Goal: Task Accomplishment & Management: Complete application form

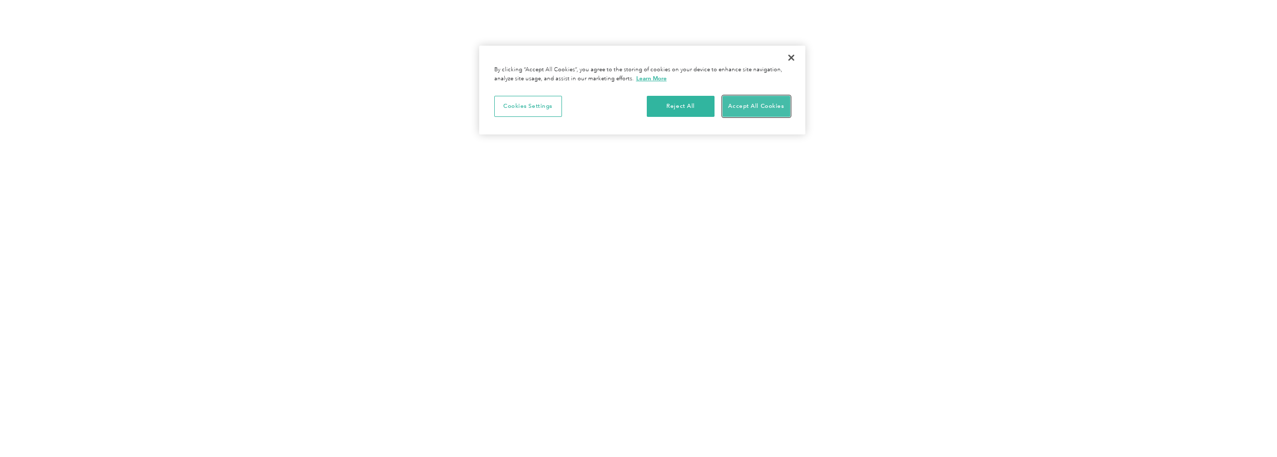
click at [744, 104] on button "Accept All Cookies" at bounding box center [757, 106] width 68 height 21
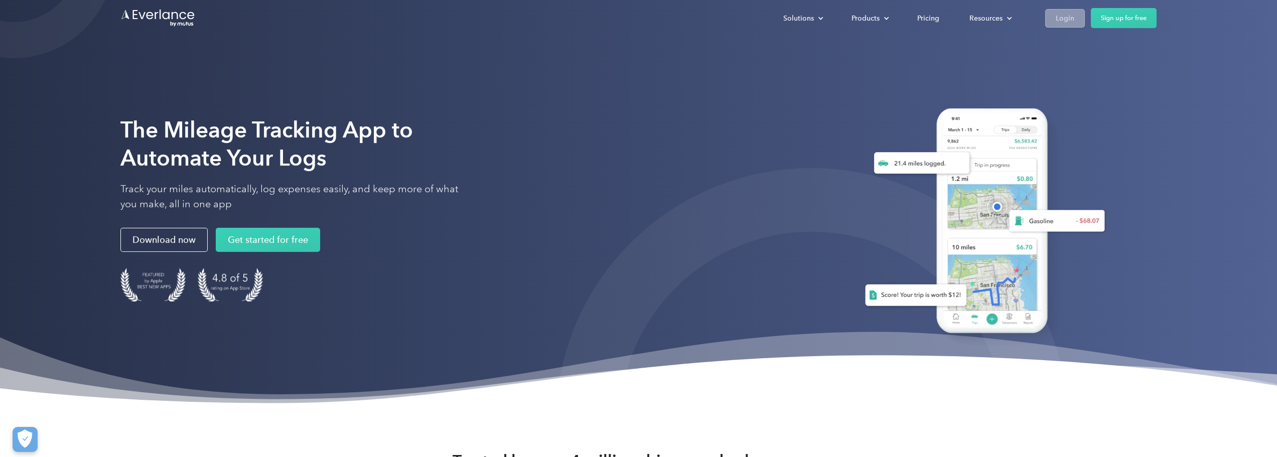
click at [1060, 19] on div "Login" at bounding box center [1065, 18] width 19 height 13
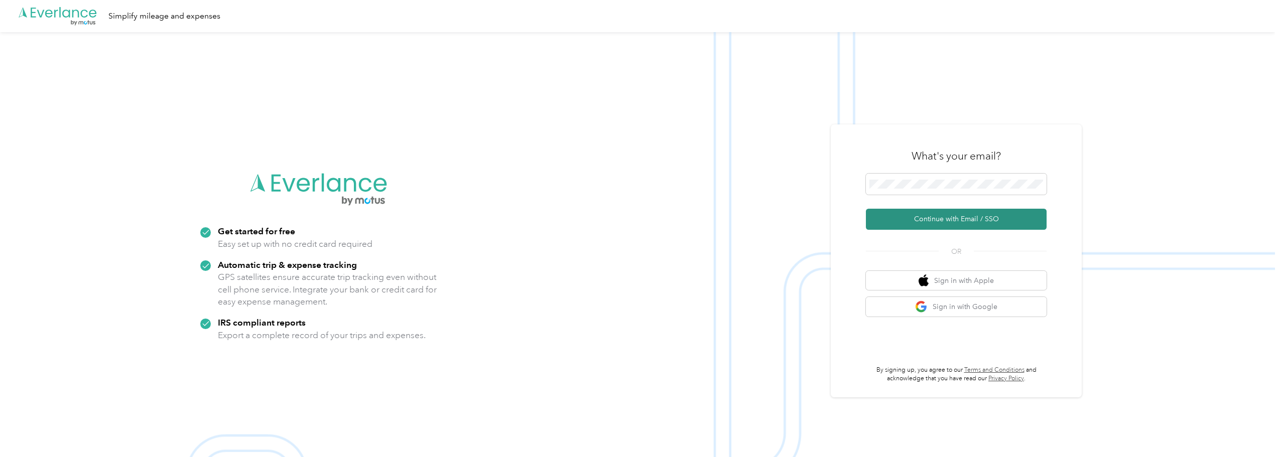
click at [935, 216] on button "Continue with Email / SSO" at bounding box center [956, 219] width 181 height 21
click at [921, 218] on button "Continue with Email / SSO" at bounding box center [956, 219] width 181 height 21
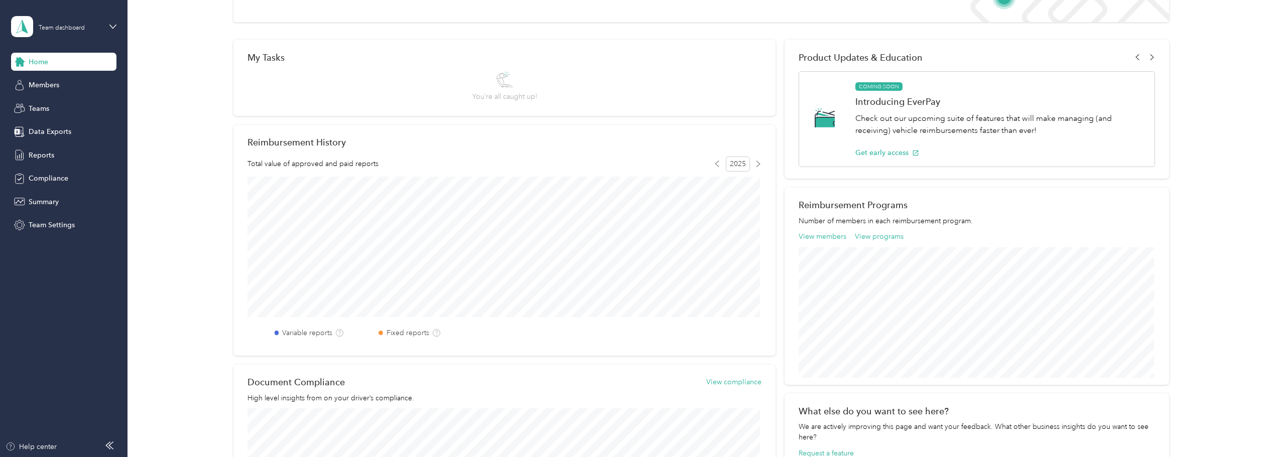
scroll to position [25, 0]
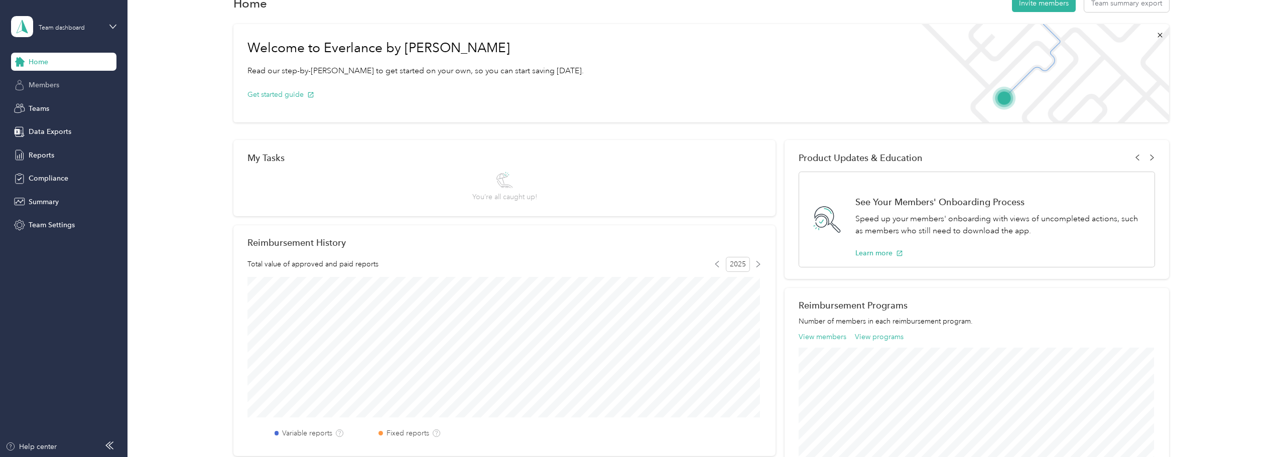
click at [47, 82] on span "Members" at bounding box center [44, 85] width 31 height 11
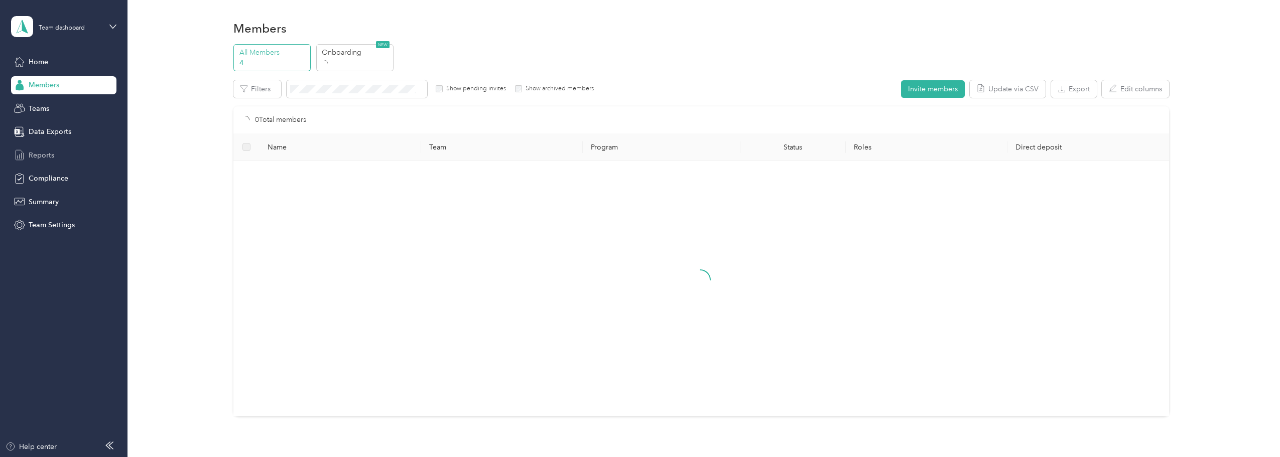
click at [37, 155] on span "Reports" at bounding box center [42, 155] width 26 height 11
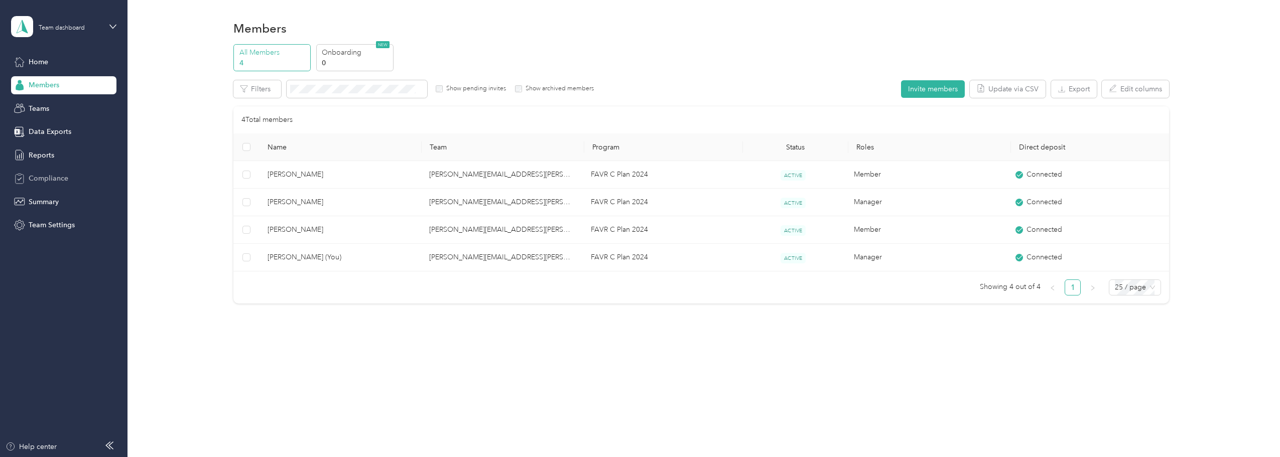
click at [46, 175] on span "Compliance" at bounding box center [49, 178] width 40 height 11
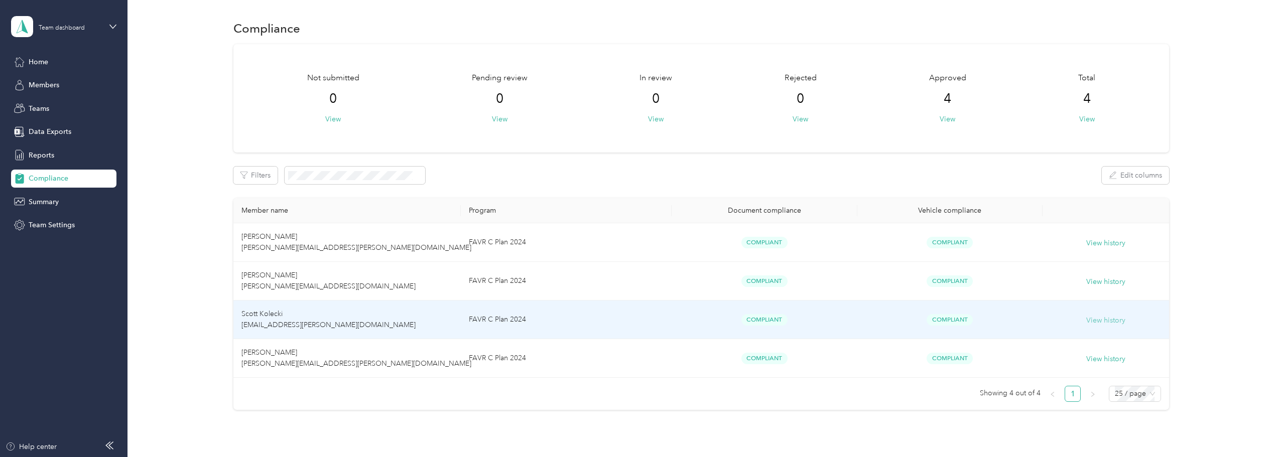
click at [1108, 324] on button "View history" at bounding box center [1105, 320] width 39 height 11
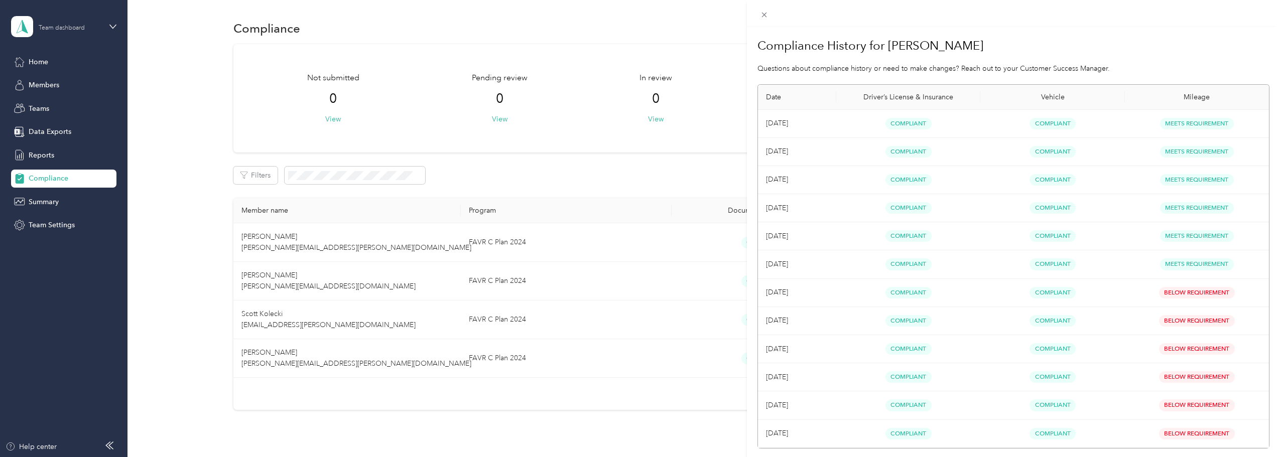
click at [51, 28] on div "Compliance History for [PERSON_NAME] Questions about compliance history or need…" at bounding box center [640, 228] width 1280 height 457
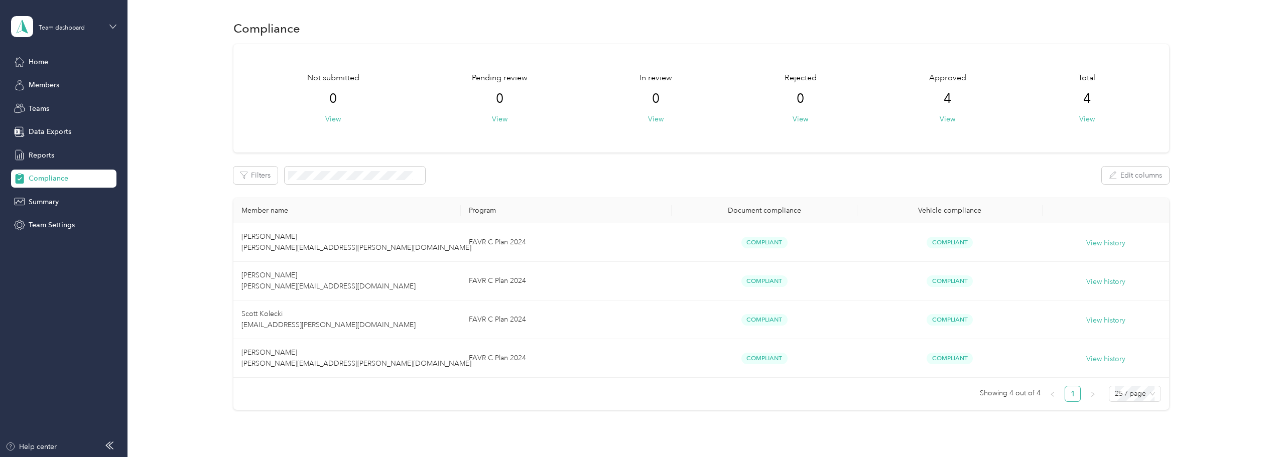
click at [114, 27] on icon at bounding box center [113, 27] width 6 height 4
click at [65, 101] on div "Personal dashboard" at bounding box center [51, 105] width 63 height 11
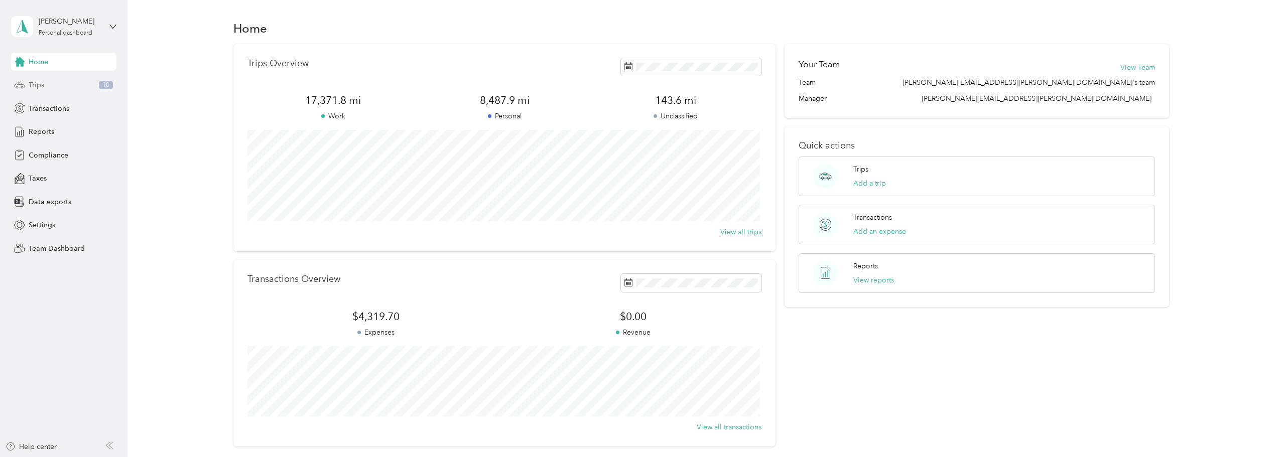
click at [30, 83] on span "Trips" at bounding box center [37, 85] width 16 height 11
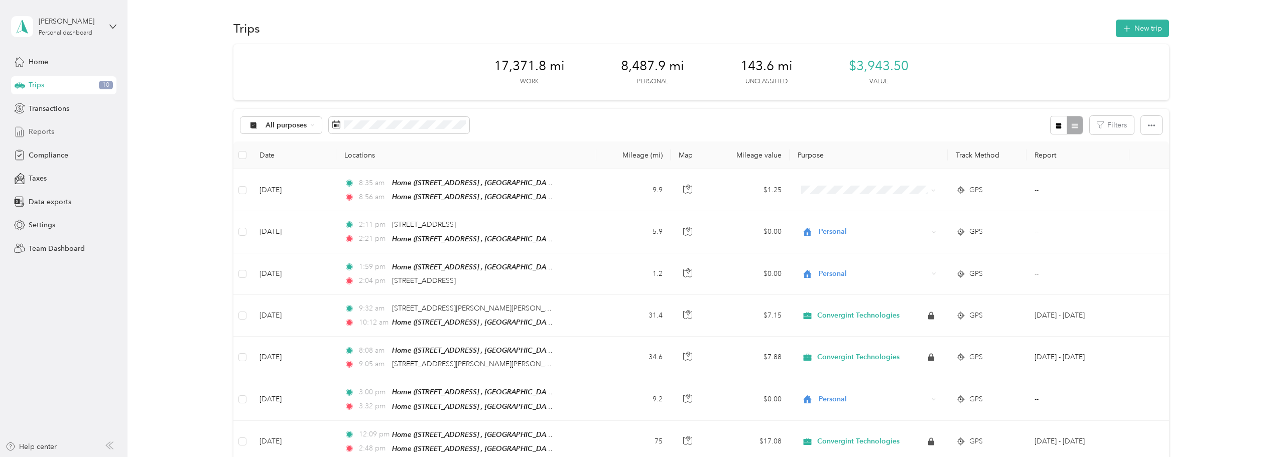
click at [40, 130] on span "Reports" at bounding box center [42, 131] width 26 height 11
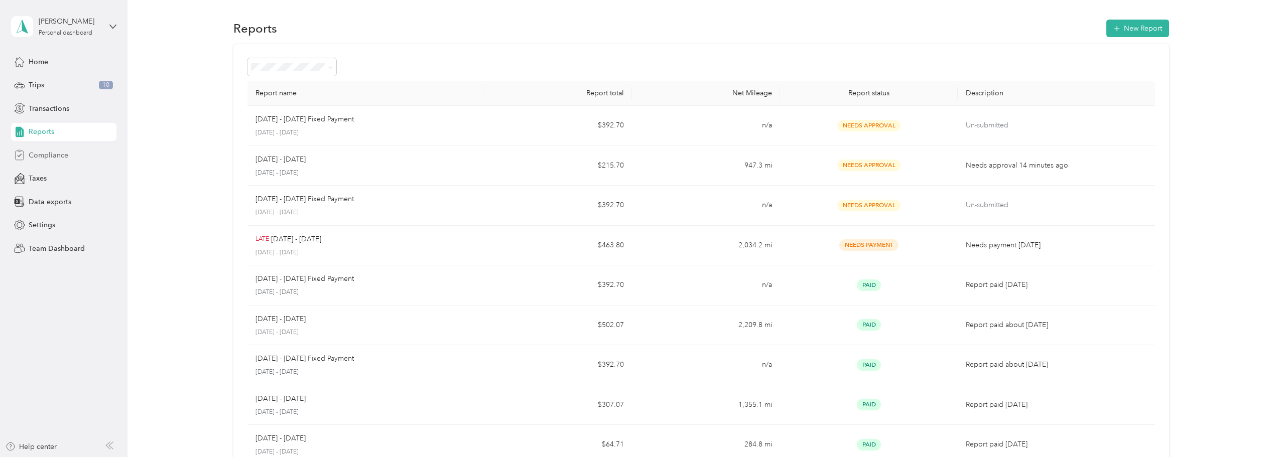
click at [47, 158] on span "Compliance" at bounding box center [49, 155] width 40 height 11
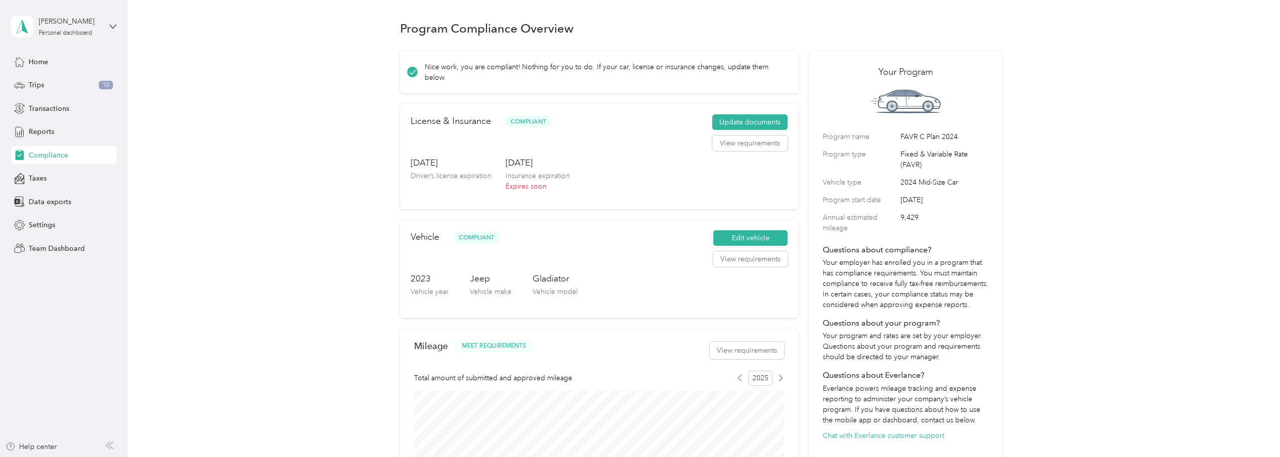
drag, startPoint x: 743, startPoint y: 118, endPoint x: 667, endPoint y: 141, distance: 80.0
click at [663, 142] on div "License & Insurance Compliant Update documents View requirements" at bounding box center [599, 135] width 377 height 42
click at [747, 119] on button "Update documents" at bounding box center [749, 122] width 75 height 16
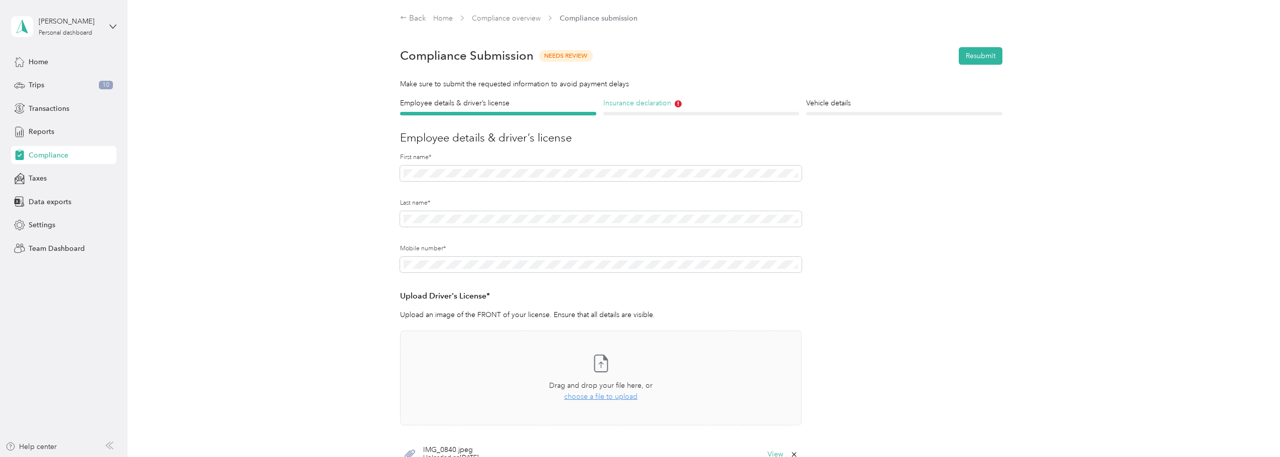
click at [664, 105] on h4 "Insurance declaration" at bounding box center [701, 103] width 196 height 11
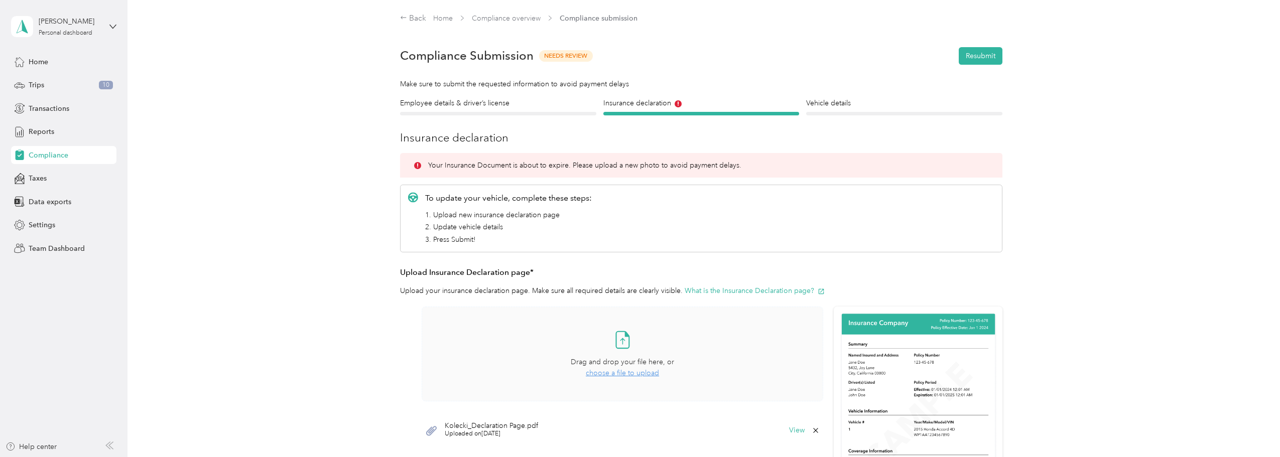
scroll to position [100, 0]
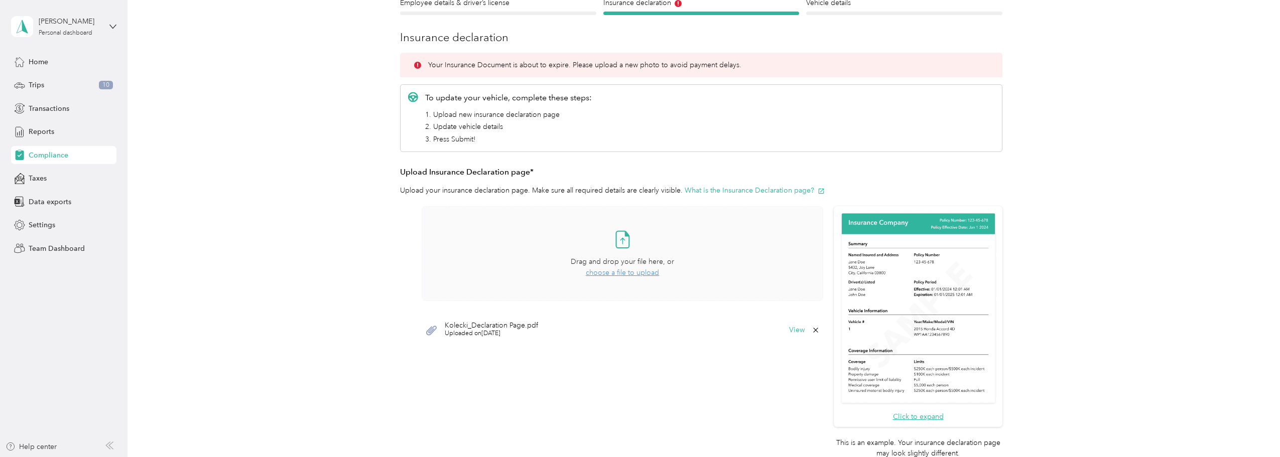
click at [610, 271] on span "choose a file to upload" at bounding box center [622, 273] width 73 height 9
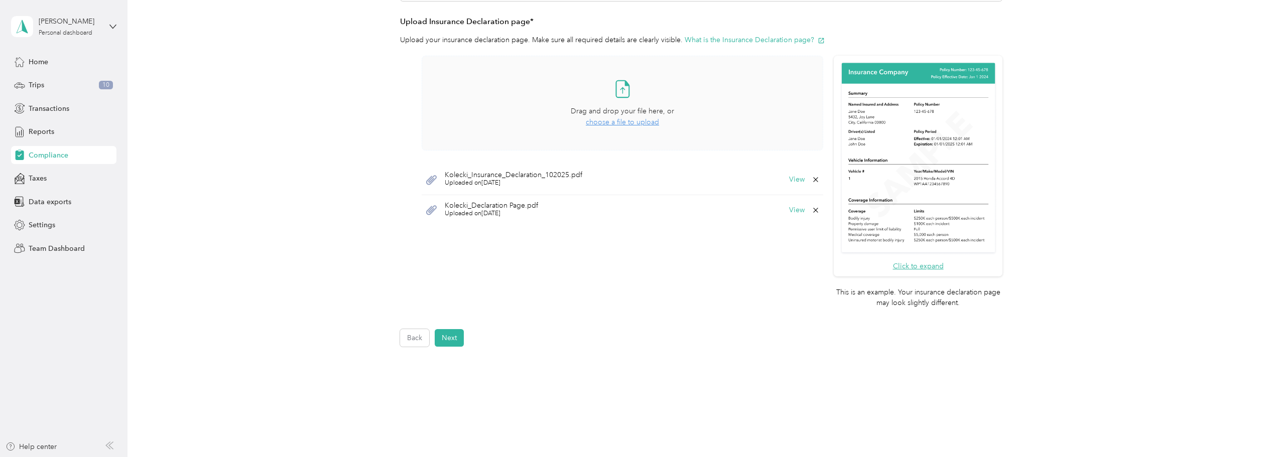
scroll to position [287, 0]
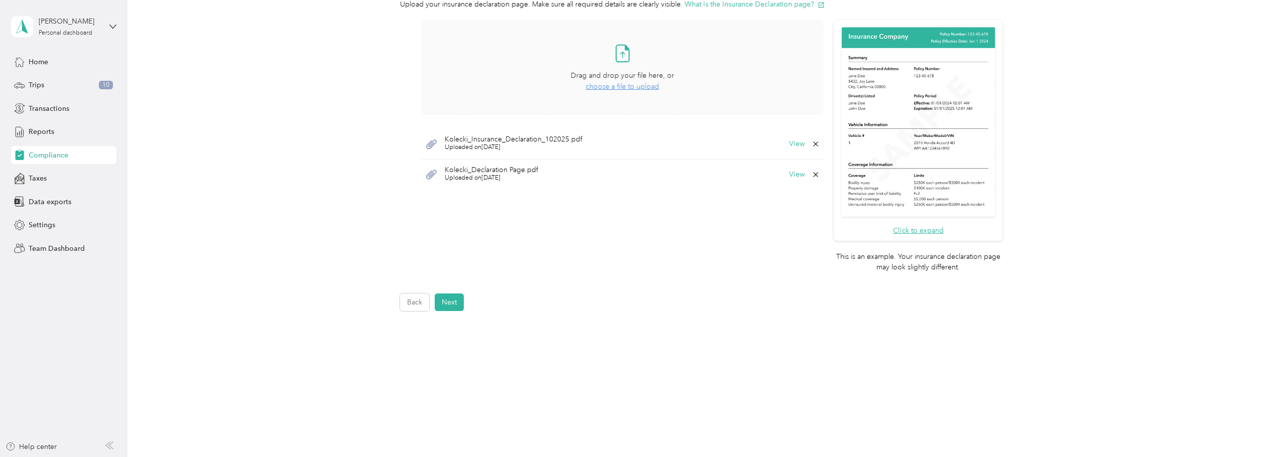
click at [443, 306] on button "Next" at bounding box center [449, 303] width 29 height 18
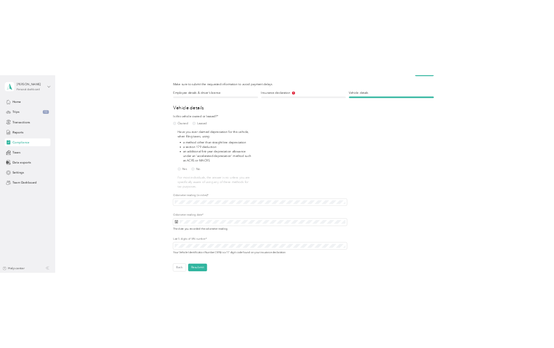
scroll to position [113, 0]
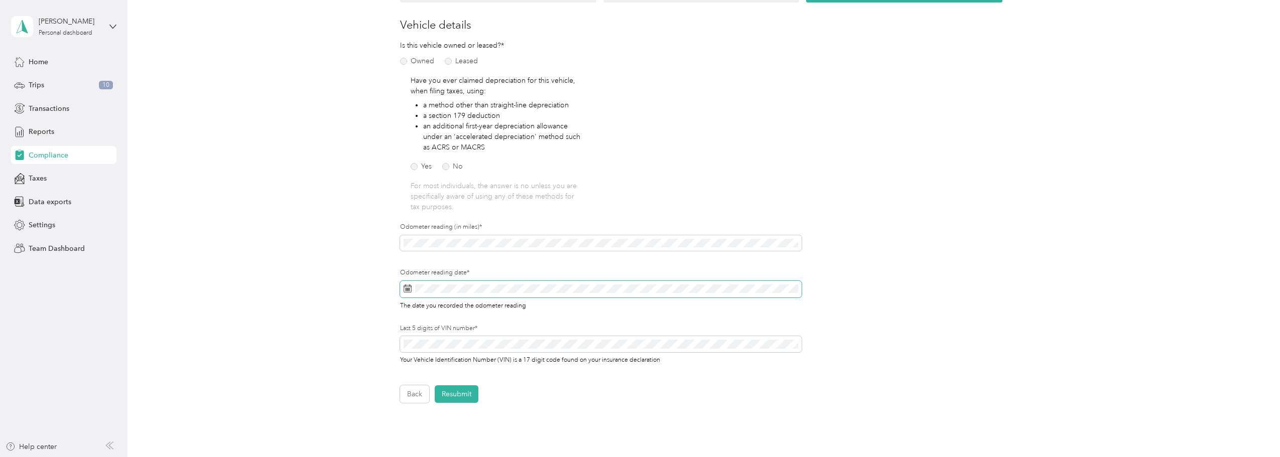
click at [564, 283] on span at bounding box center [601, 289] width 402 height 17
click at [408, 289] on rect at bounding box center [408, 288] width 1 height 1
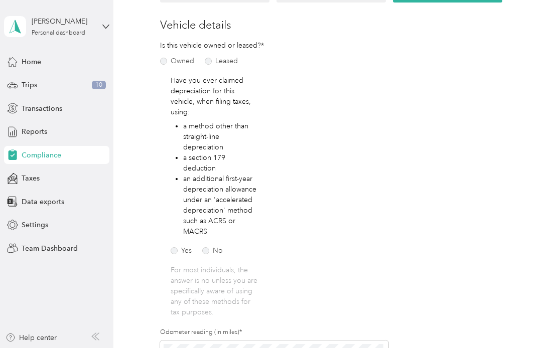
scroll to position [13, 0]
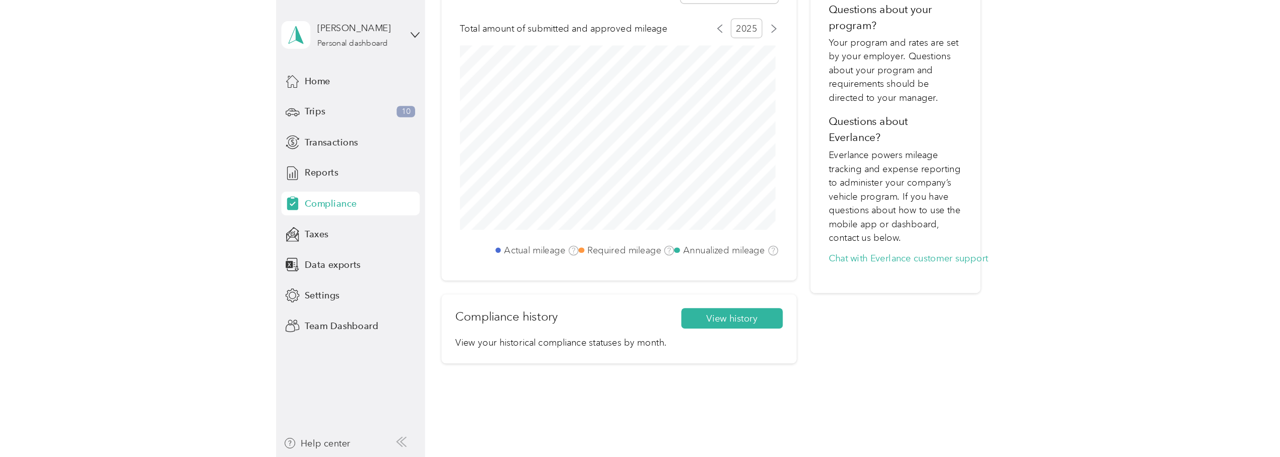
scroll to position [490, 0]
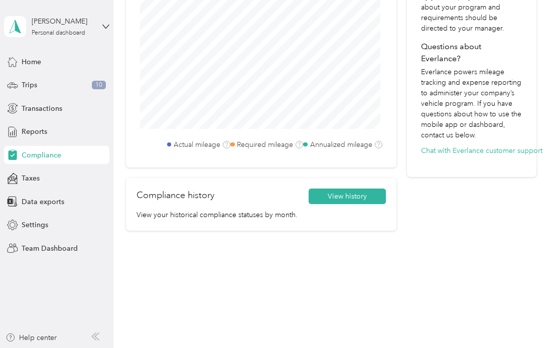
click at [28, 150] on span "Compliance" at bounding box center [42, 155] width 40 height 11
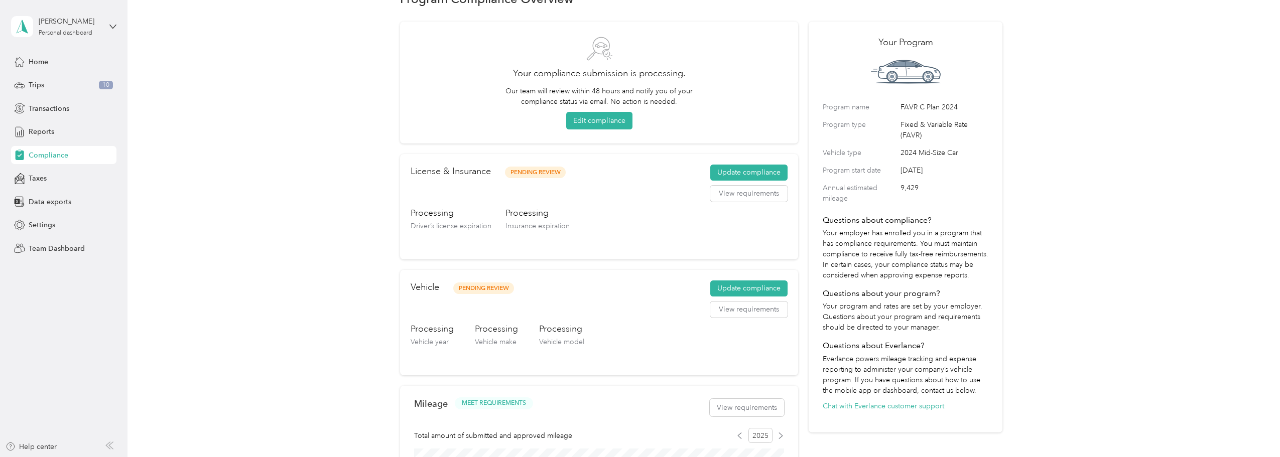
scroll to position [0, 0]
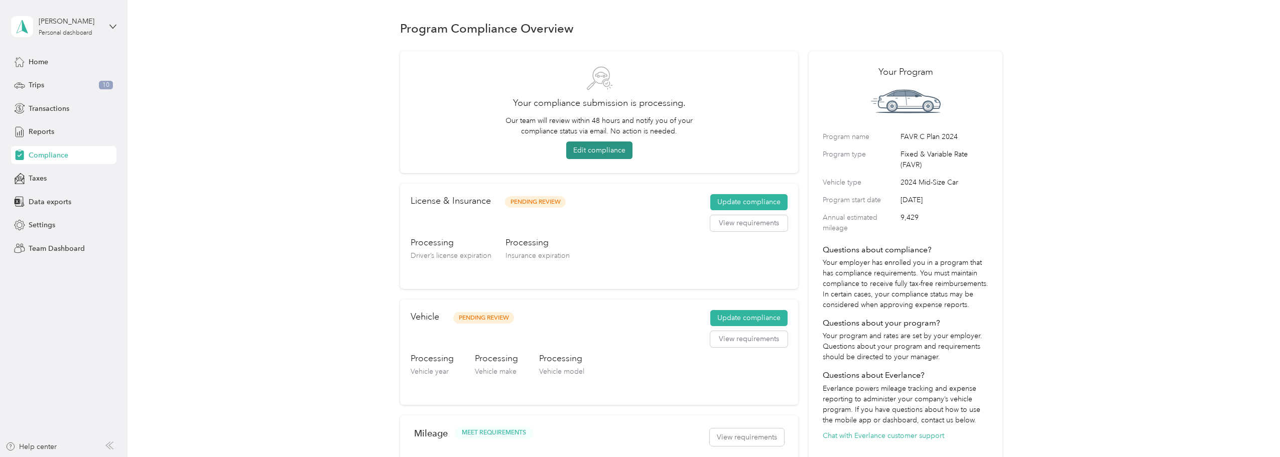
click at [589, 146] on button "Edit compliance" at bounding box center [599, 151] width 66 height 18
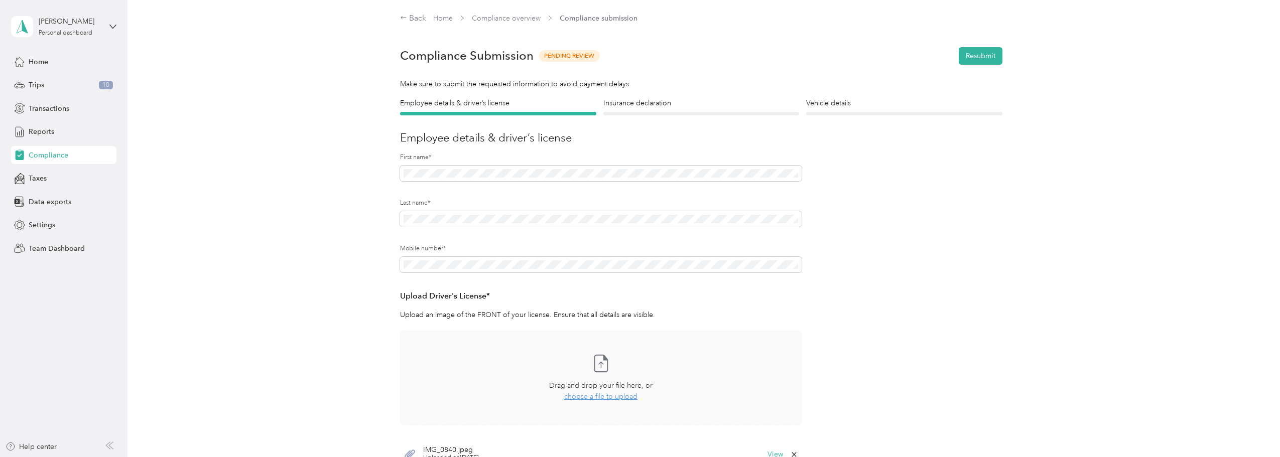
scroll to position [100, 0]
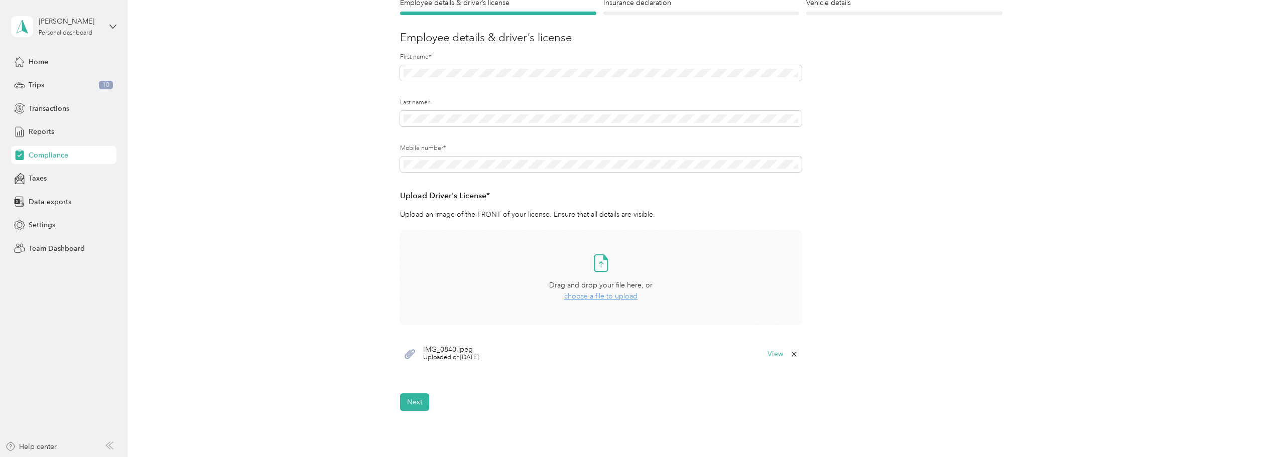
click at [598, 296] on span "choose a file to upload" at bounding box center [600, 296] width 73 height 9
click at [417, 431] on button "Next" at bounding box center [414, 433] width 29 height 18
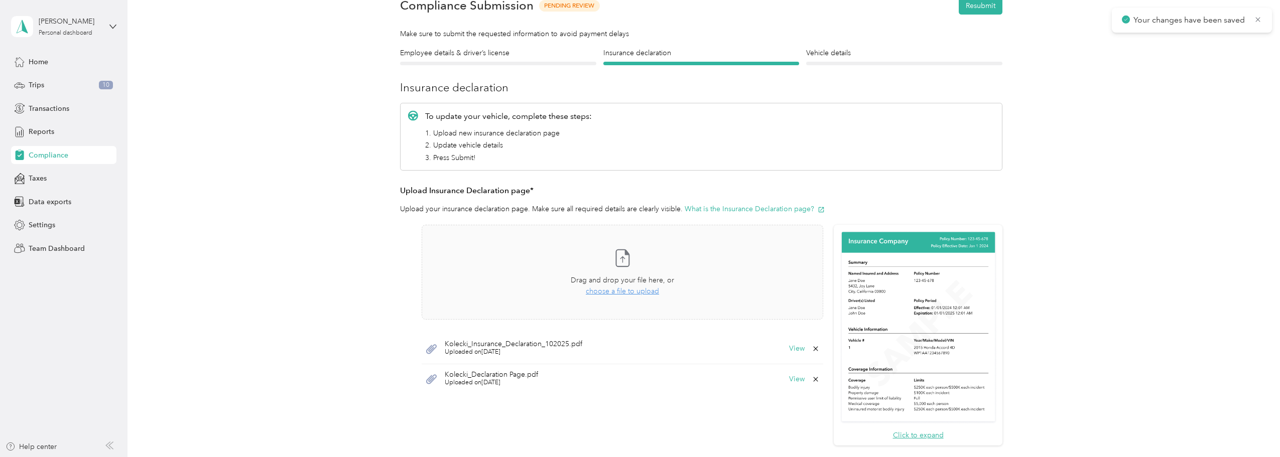
scroll to position [151, 0]
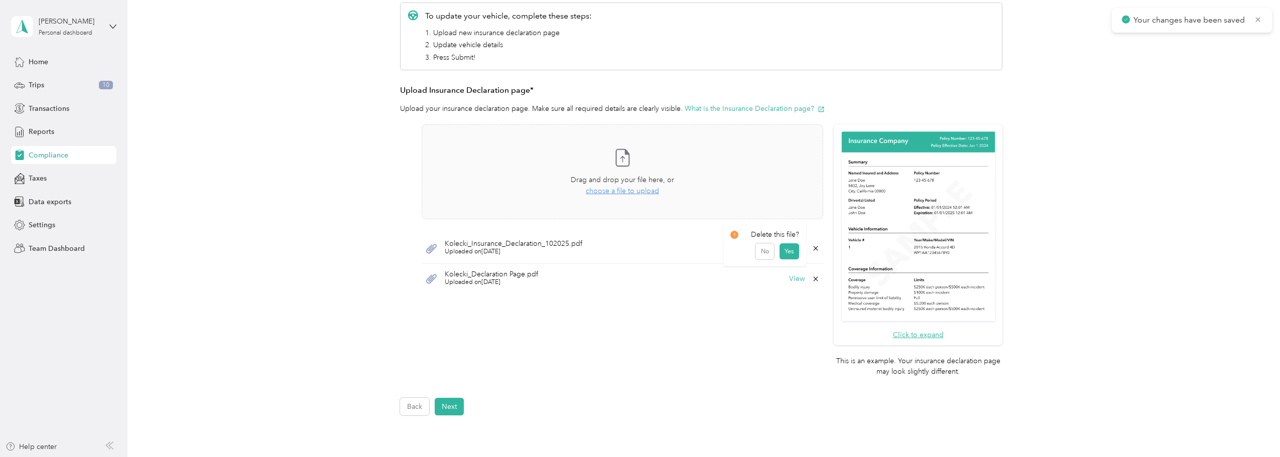
click at [812, 248] on icon at bounding box center [816, 248] width 8 height 8
click at [788, 255] on button "Yes" at bounding box center [789, 255] width 20 height 16
click at [622, 168] on div "Take a photo or choose a photo from your library Drag and drop your file here, …" at bounding box center [622, 172] width 384 height 78
click at [448, 410] on button "Next" at bounding box center [449, 407] width 29 height 18
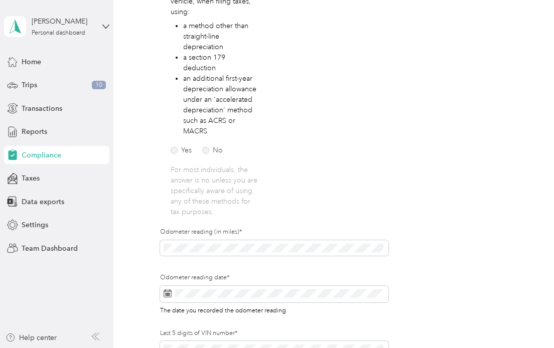
scroll to position [264, 0]
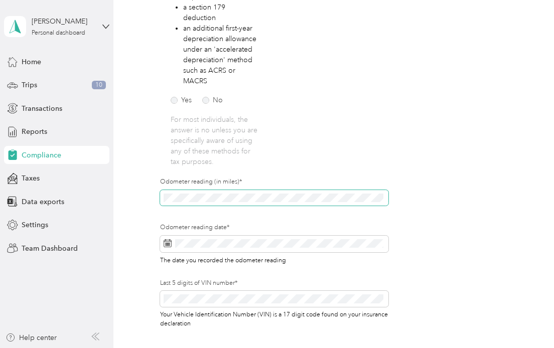
click at [137, 209] on div "Employee details & driver’s license License Insurance declaration Insurance Veh…" at bounding box center [331, 100] width 411 height 533
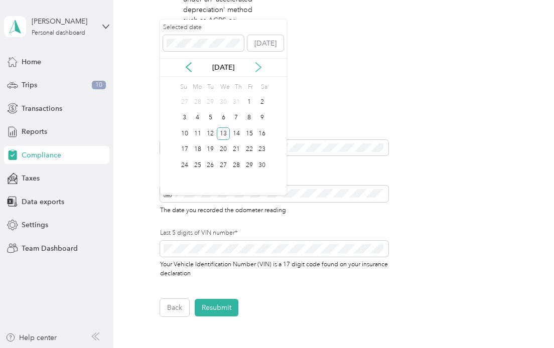
click at [259, 67] on icon at bounding box center [258, 67] width 10 height 10
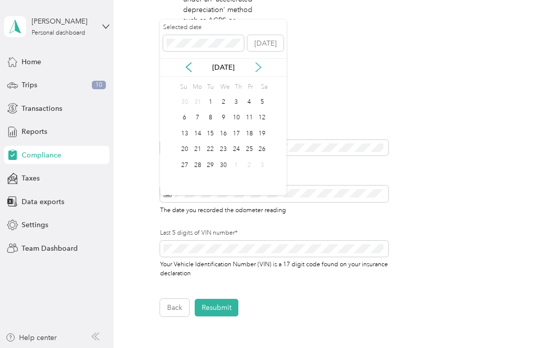
click at [259, 67] on icon at bounding box center [258, 67] width 10 height 10
click at [258, 67] on icon at bounding box center [258, 67] width 10 height 10
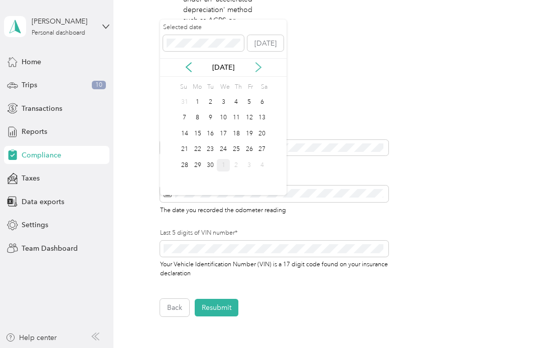
click at [258, 67] on icon at bounding box center [258, 67] width 10 height 10
click at [221, 99] on div "1" at bounding box center [223, 102] width 13 height 13
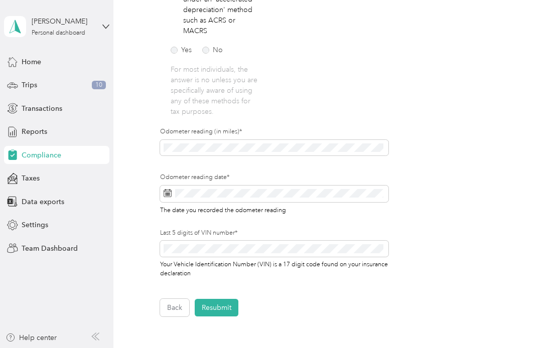
drag, startPoint x: 235, startPoint y: 253, endPoint x: 132, endPoint y: 253, distance: 102.9
click at [132, 253] on div "Employee details & driver’s license License Insurance declaration Insurance Veh…" at bounding box center [331, 50] width 411 height 533
click at [144, 260] on div "Employee details & driver’s license License Insurance declaration Insurance Veh…" at bounding box center [331, 50] width 411 height 533
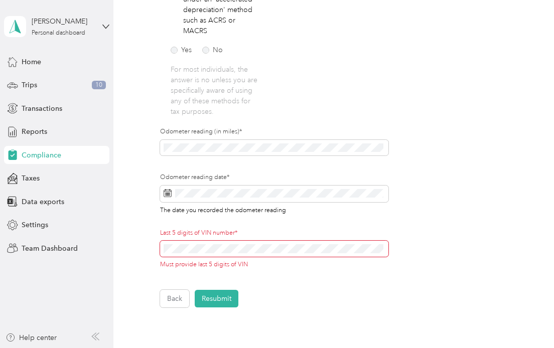
click at [195, 290] on button "Resubmit" at bounding box center [217, 299] width 44 height 18
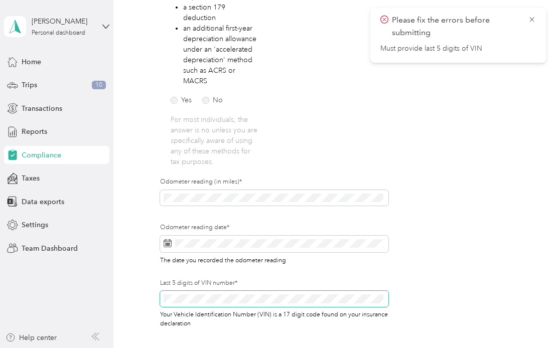
scroll to position [414, 0]
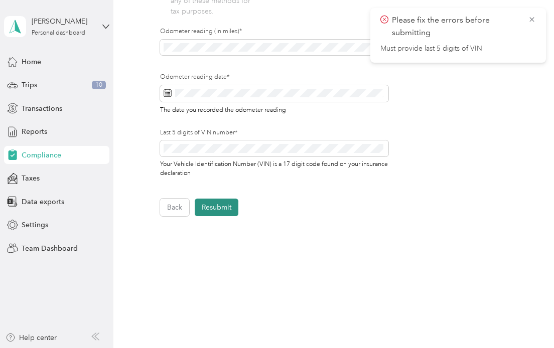
click at [212, 215] on button "Resubmit" at bounding box center [217, 208] width 44 height 18
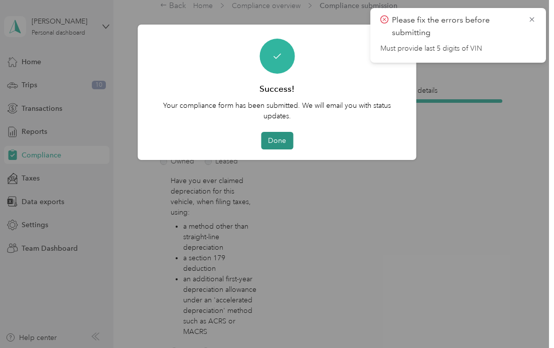
click at [280, 135] on button "Done" at bounding box center [277, 141] width 32 height 18
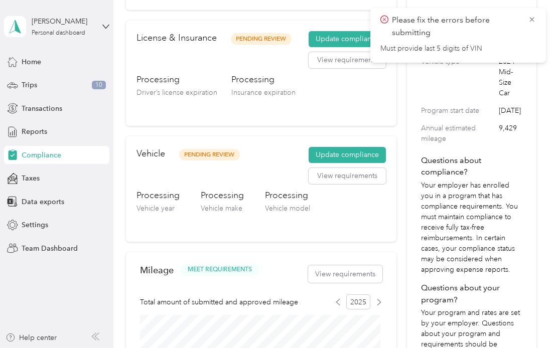
scroll to position [113, 0]
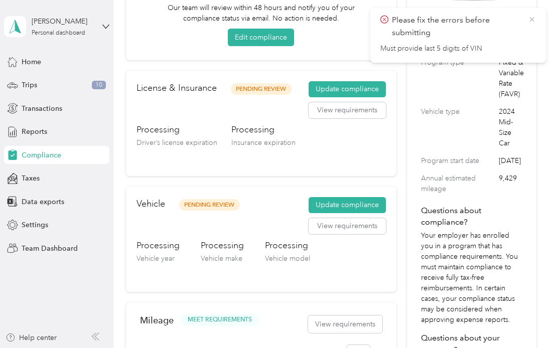
click at [535, 22] on icon at bounding box center [532, 19] width 8 height 9
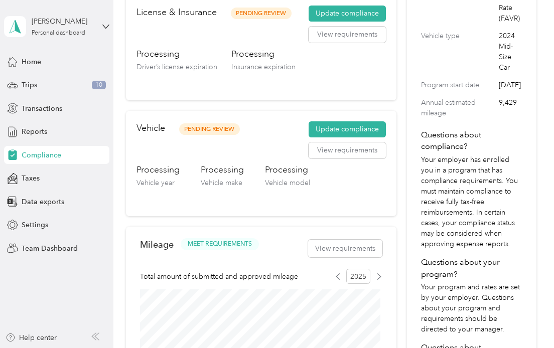
scroll to position [0, 0]
